Goal: Task Accomplishment & Management: Use online tool/utility

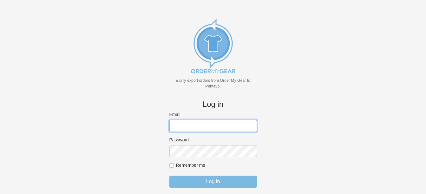
scroll to position [14, 0]
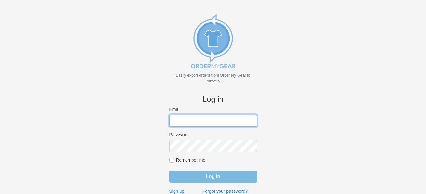
type input "[PERSON_NAME][EMAIL_ADDRESS][DOMAIN_NAME]"
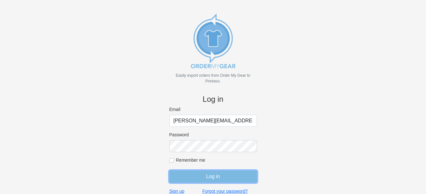
click at [204, 176] on input "Log in" at bounding box center [214, 177] width 88 height 12
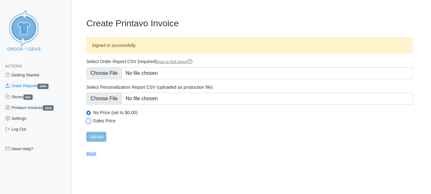
click at [89, 120] on input "Sales Price" at bounding box center [88, 121] width 4 height 4
radio input "true"
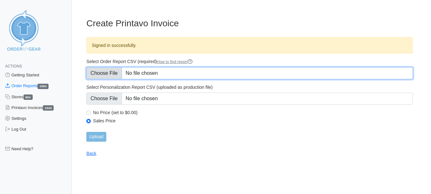
click at [104, 73] on input "Select Order Report CSV (required) How to find report" at bounding box center [249, 73] width 327 height 12
type input "C:\fakepath\ZUNB6_order_report.csv"
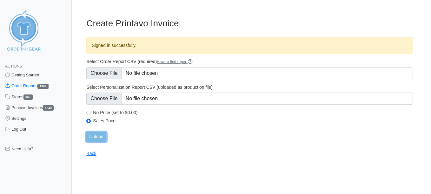
click at [98, 134] on input "Upload" at bounding box center [96, 137] width 20 height 10
